Goal: Task Accomplishment & Management: Manage account settings

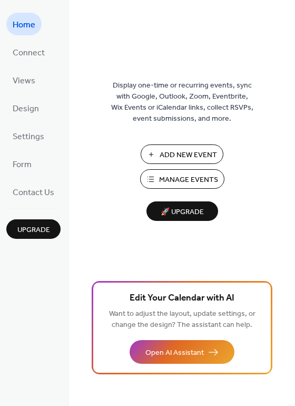
click at [173, 179] on span "Manage Events" at bounding box center [188, 179] width 59 height 11
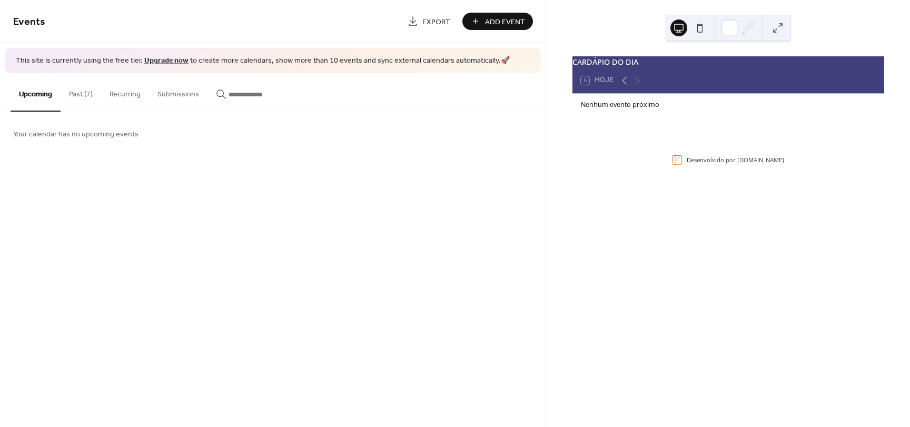
click at [78, 103] on button "Past (7)" at bounding box center [81, 91] width 41 height 37
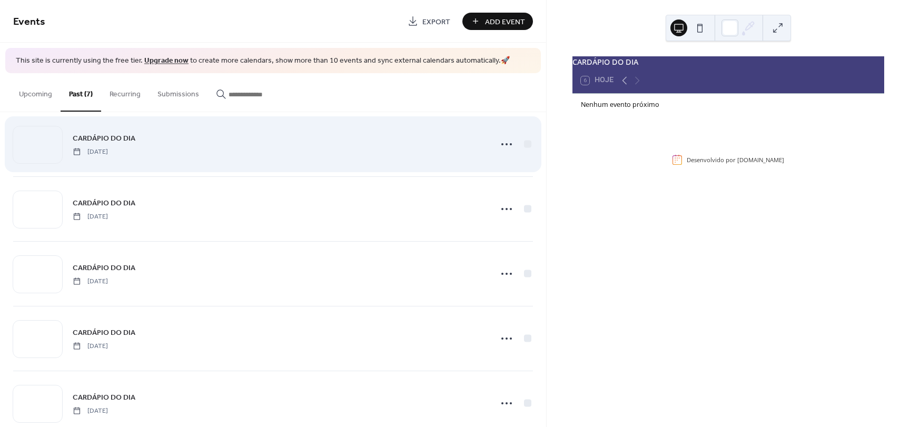
scroll to position [170, 0]
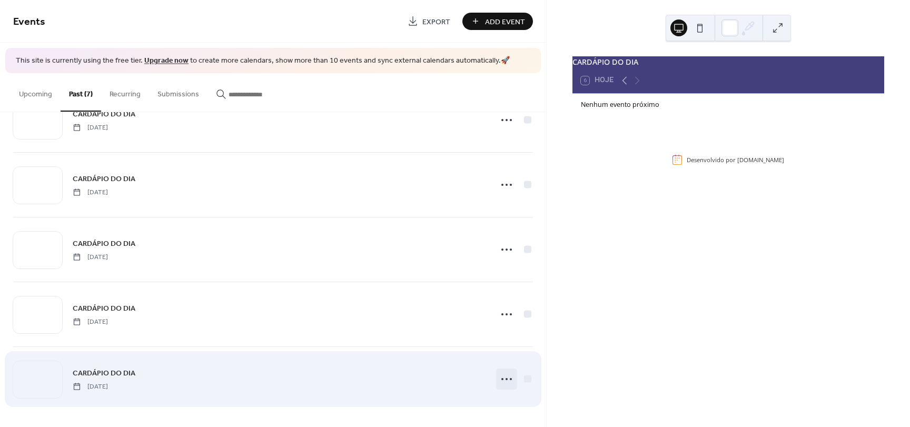
click at [507, 375] on icon at bounding box center [506, 379] width 17 height 17
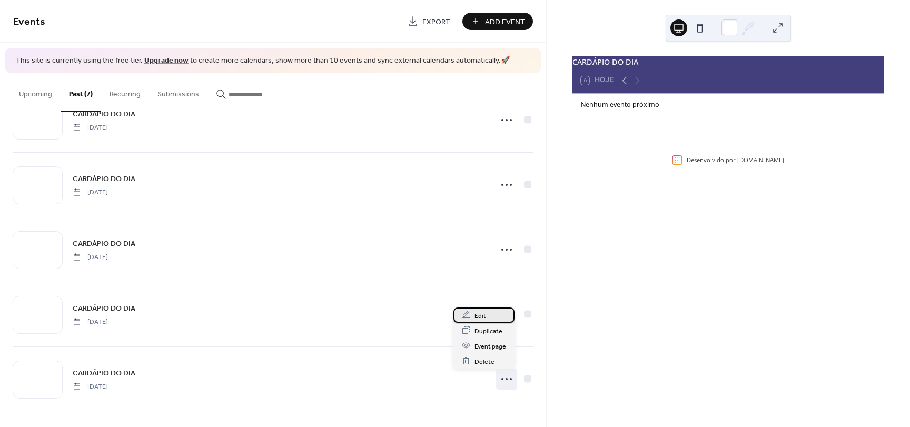
click at [496, 316] on div "Edit" at bounding box center [484, 315] width 61 height 15
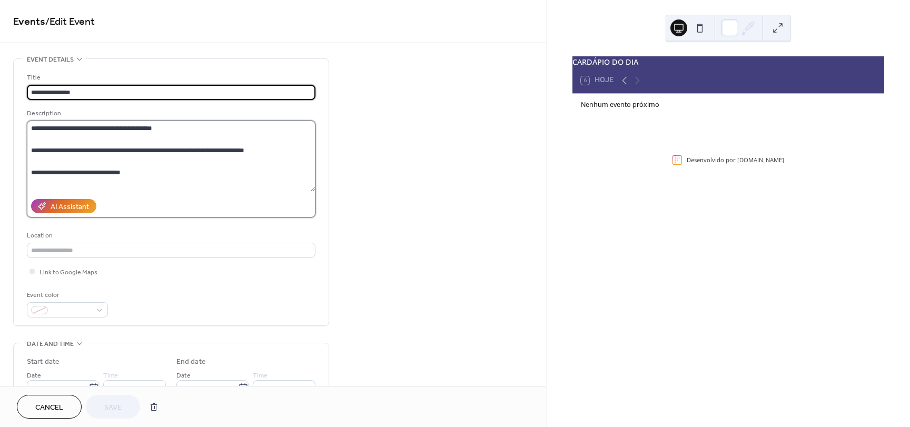
click at [173, 129] on textarea "**********" at bounding box center [171, 156] width 289 height 71
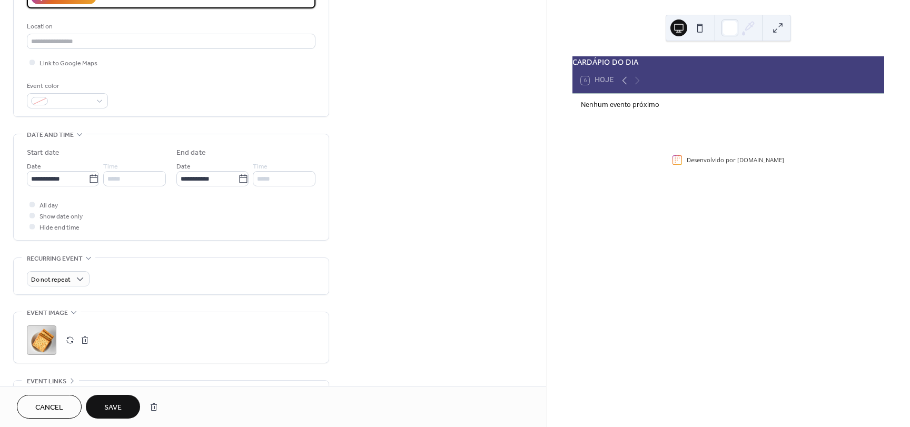
scroll to position [211, 0]
type textarea "**********"
click at [49, 174] on input "**********" at bounding box center [58, 177] width 62 height 15
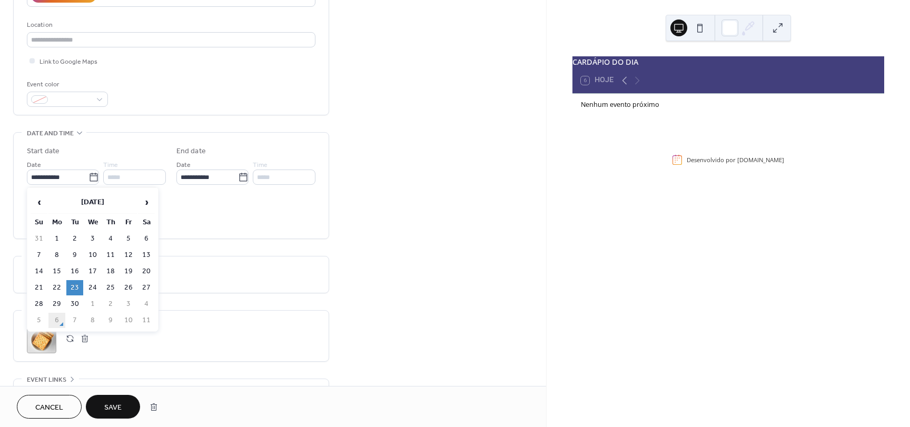
click at [62, 319] on td "6" at bounding box center [56, 320] width 17 height 15
type input "**********"
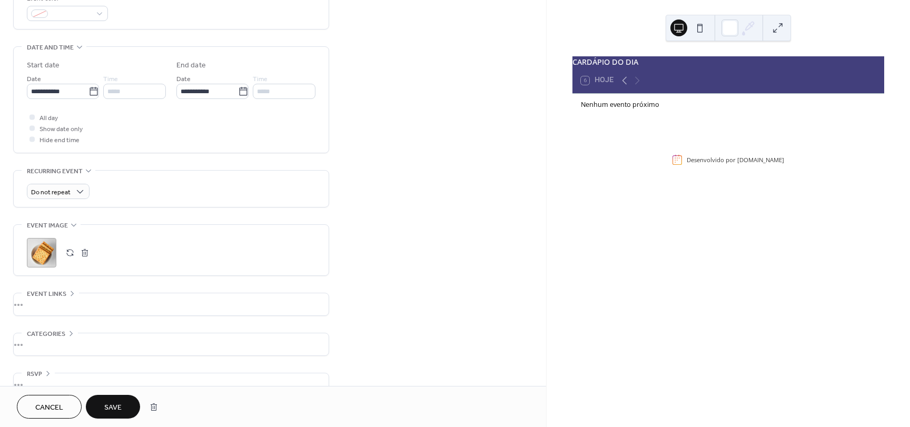
scroll to position [317, 0]
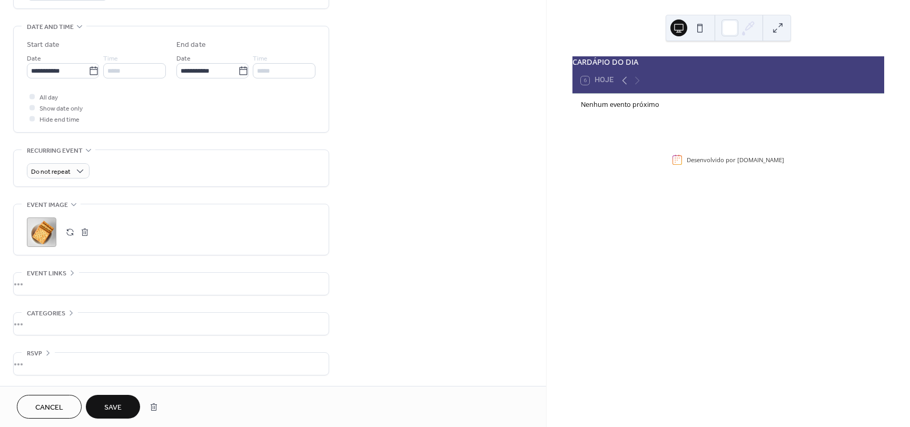
click at [125, 399] on button "Save" at bounding box center [113, 407] width 54 height 24
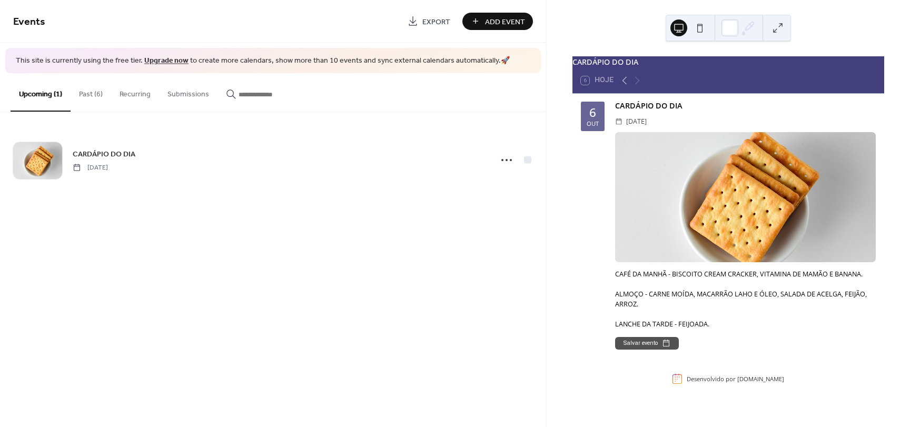
click at [104, 89] on button "Past (6)" at bounding box center [91, 91] width 41 height 37
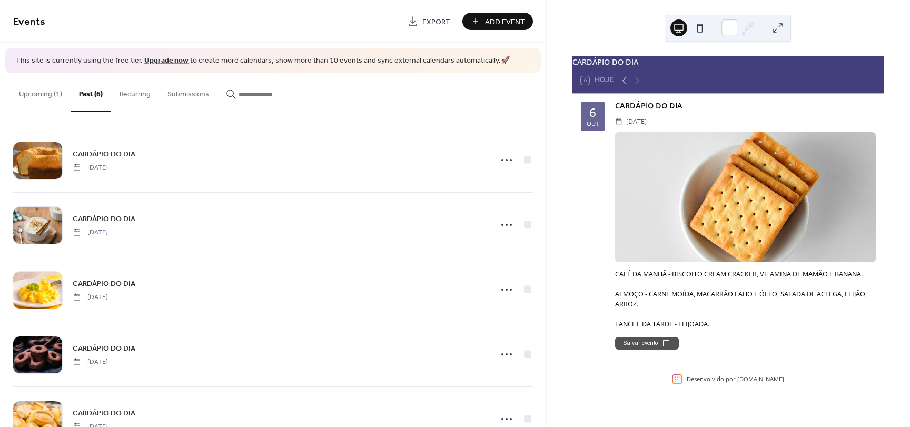
click at [54, 97] on button "Upcoming (1)" at bounding box center [41, 91] width 60 height 37
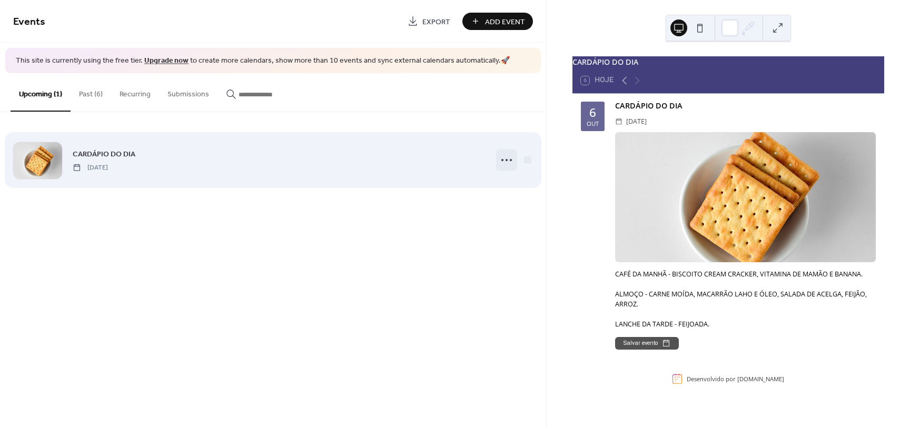
click at [507, 163] on icon at bounding box center [506, 160] width 17 height 17
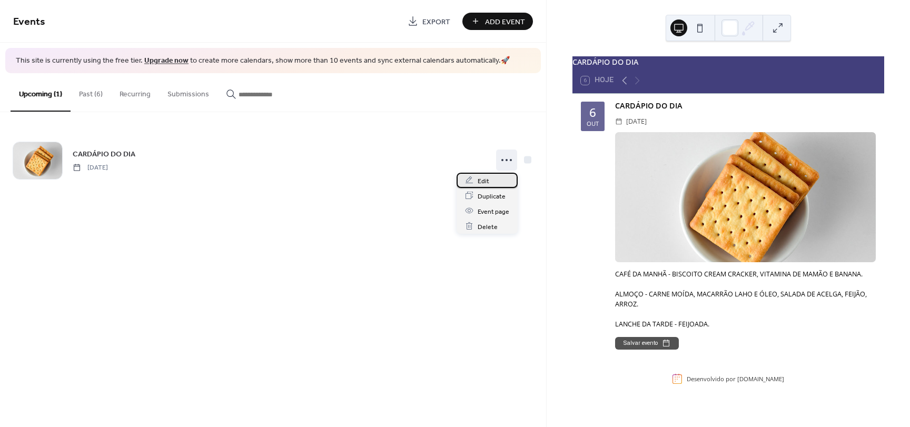
click at [504, 176] on div "Edit" at bounding box center [487, 180] width 61 height 15
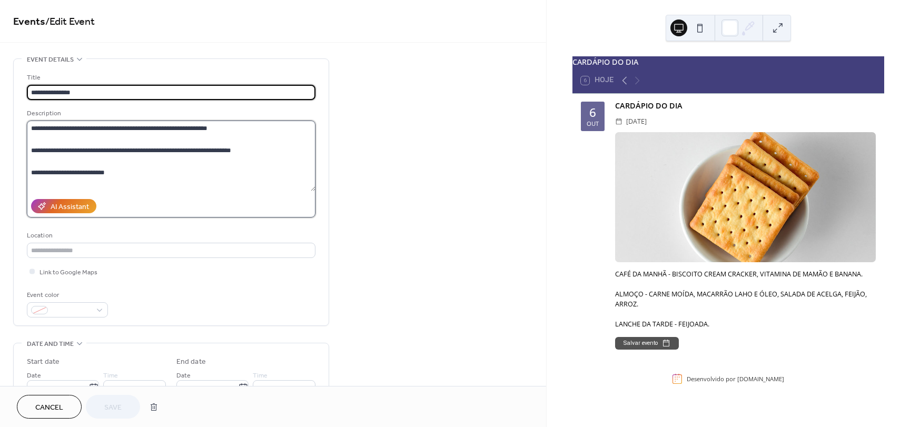
click at [143, 153] on textarea "**********" at bounding box center [171, 156] width 289 height 71
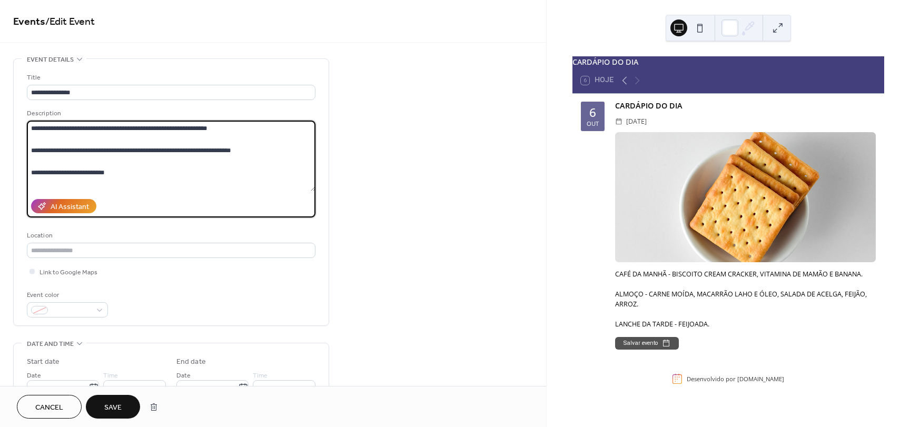
type textarea "**********"
click at [100, 407] on button "Save" at bounding box center [113, 407] width 54 height 24
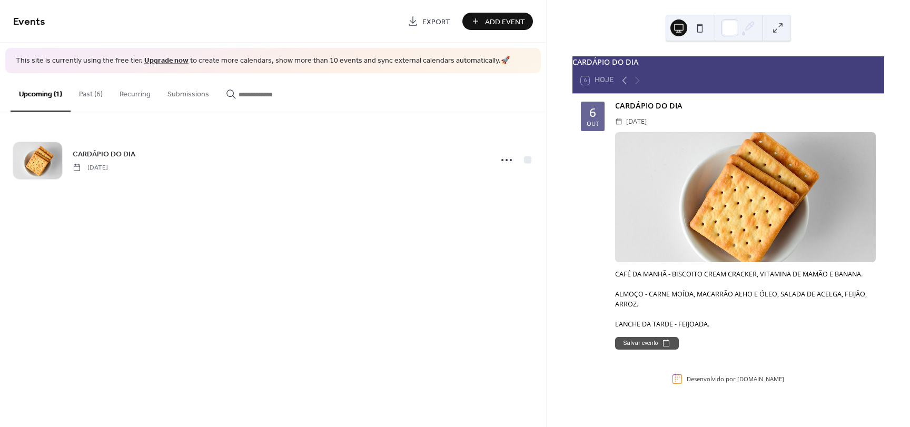
click at [684, 323] on div "CAFÉ DA MANHÃ - BISCOITO CREAM CRACKER, VITAMINA DE MAMÃO E BANANA. ALMOÇO - CA…" at bounding box center [745, 300] width 261 height 60
click at [688, 328] on div "CAFÉ DA MANHÃ - BISCOITO CREAM CRACKER, VITAMINA DE MAMÃO E BANANA. ALMOÇO - CA…" at bounding box center [745, 300] width 261 height 60
click at [690, 327] on div "CAFÉ DA MANHÃ - BISCOITO CREAM CRACKER, VITAMINA DE MAMÃO E BANANA. ALMOÇO - CA…" at bounding box center [745, 300] width 261 height 60
click at [691, 327] on div "CAFÉ DA MANHÃ - BISCOITO CREAM CRACKER, VITAMINA DE MAMÃO E BANANA. ALMOÇO - CA…" at bounding box center [745, 300] width 261 height 60
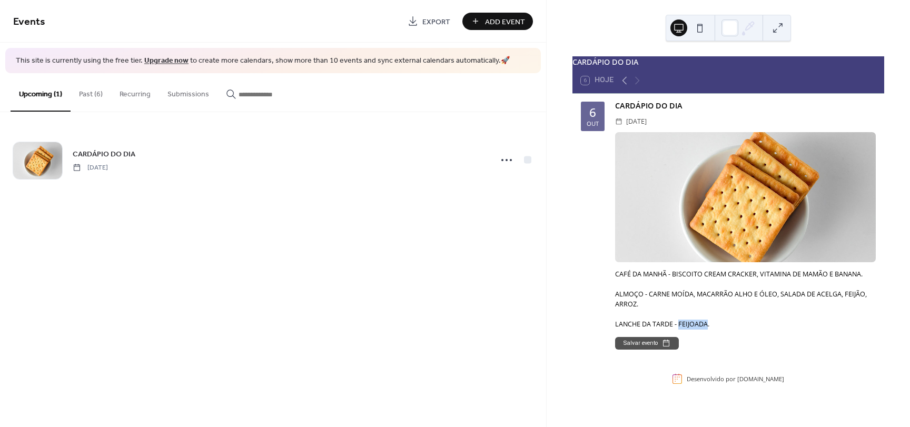
drag, startPoint x: 691, startPoint y: 327, endPoint x: 693, endPoint y: 322, distance: 5.4
click at [691, 327] on div "CAFÉ DA MANHÃ - BISCOITO CREAM CRACKER, VITAMINA DE MAMÃO E BANANA. ALMOÇO - CA…" at bounding box center [745, 300] width 261 height 60
click at [701, 300] on div "CAFÉ DA MANHÃ - BISCOITO CREAM CRACKER, VITAMINA DE MAMÃO E BANANA. ALMOÇO - CA…" at bounding box center [745, 300] width 261 height 60
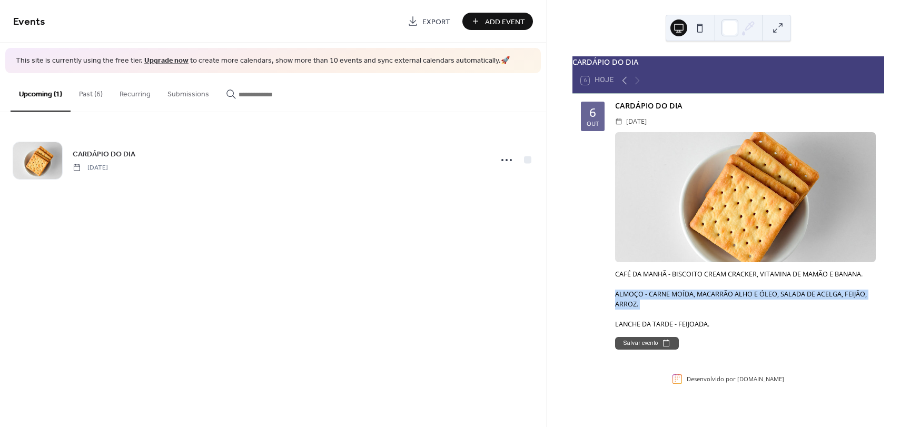
click at [701, 300] on div "CAFÉ DA MANHÃ - BISCOITO CREAM CRACKER, VITAMINA DE MAMÃO E BANANA. ALMOÇO - CA…" at bounding box center [745, 300] width 261 height 60
click at [695, 279] on div "CAFÉ DA MANHÃ - BISCOITO CREAM CRACKER, VITAMINA DE MAMÃO E BANANA. ALMOÇO - CA…" at bounding box center [745, 300] width 261 height 60
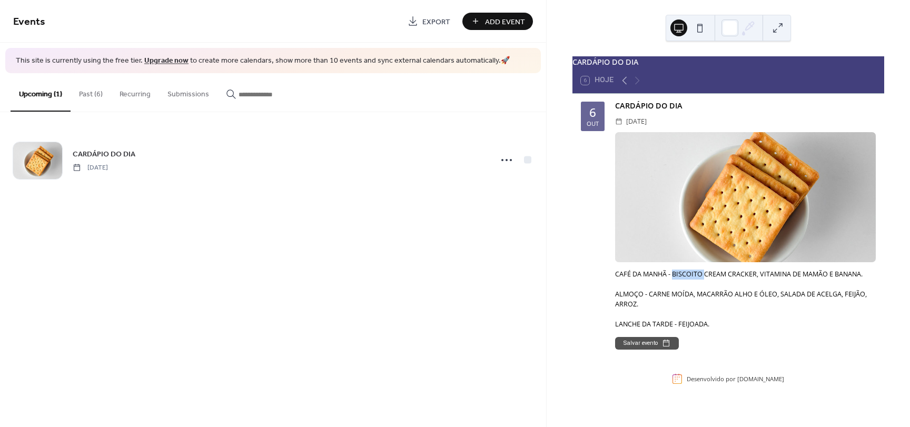
click at [695, 279] on div "CAFÉ DA MANHÃ - BISCOITO CREAM CRACKER, VITAMINA DE MAMÃO E BANANA. ALMOÇO - CA…" at bounding box center [745, 300] width 261 height 60
click at [470, 232] on div "Events Export Add Event This site is currently using the free tier. Upgrade now…" at bounding box center [273, 213] width 546 height 427
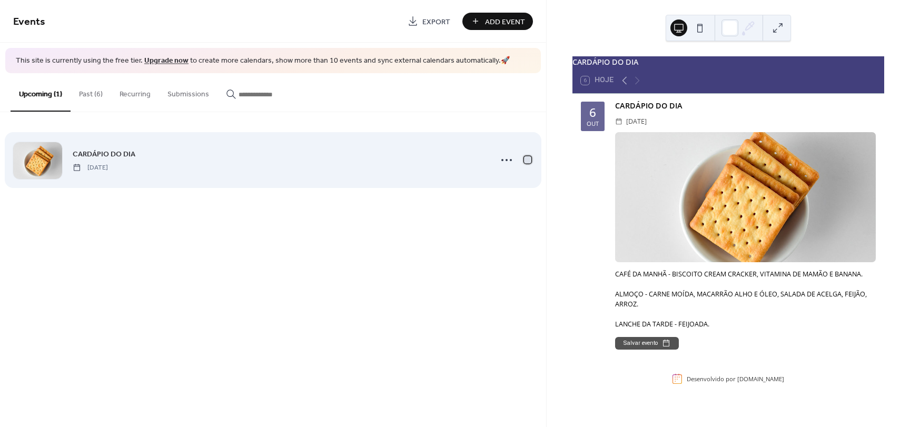
click at [529, 161] on div at bounding box center [527, 159] width 7 height 7
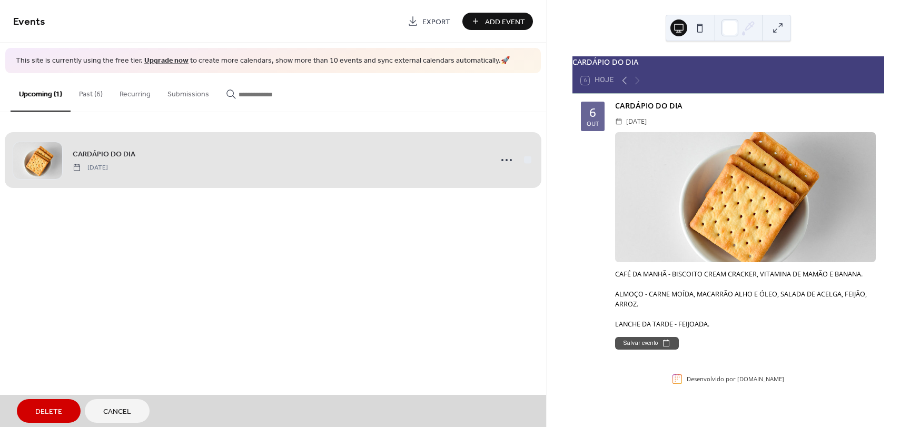
click at [529, 161] on div "CARDÁPIO DO DIA [DATE]" at bounding box center [273, 160] width 520 height 64
